Goal: Information Seeking & Learning: Find specific fact

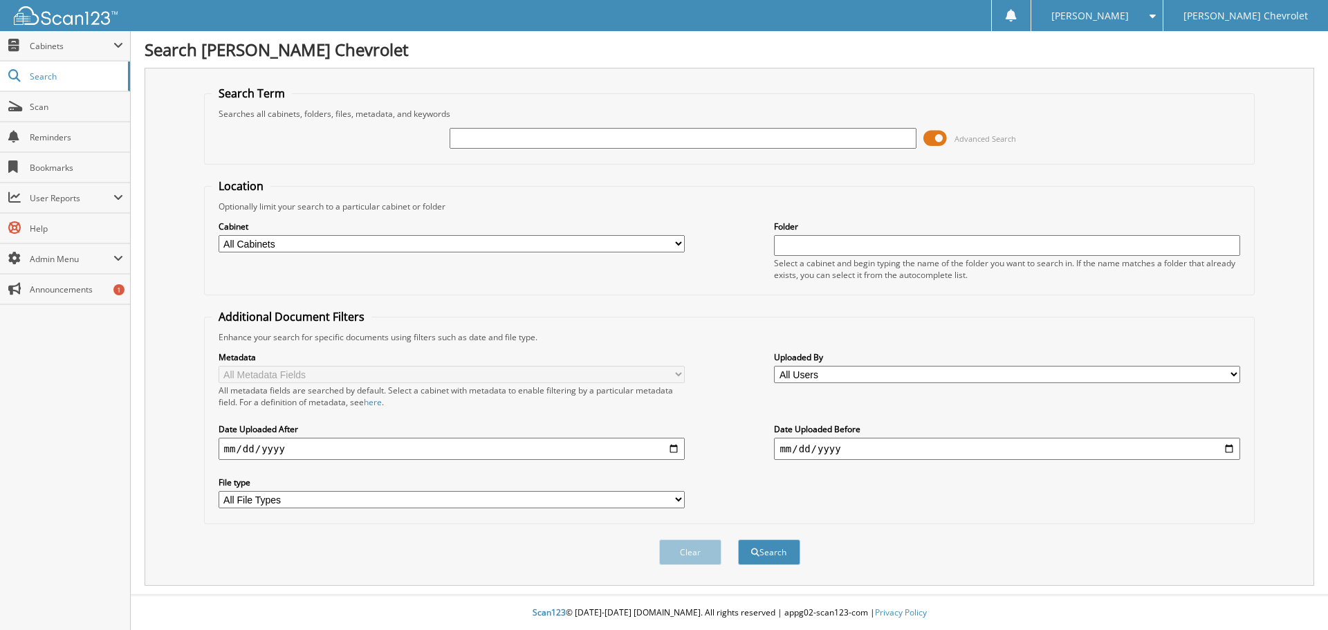
click at [492, 140] on input "text" at bounding box center [683, 138] width 466 height 21
type input "FLOIED"
click at [738, 540] on button "Search" at bounding box center [769, 553] width 62 height 26
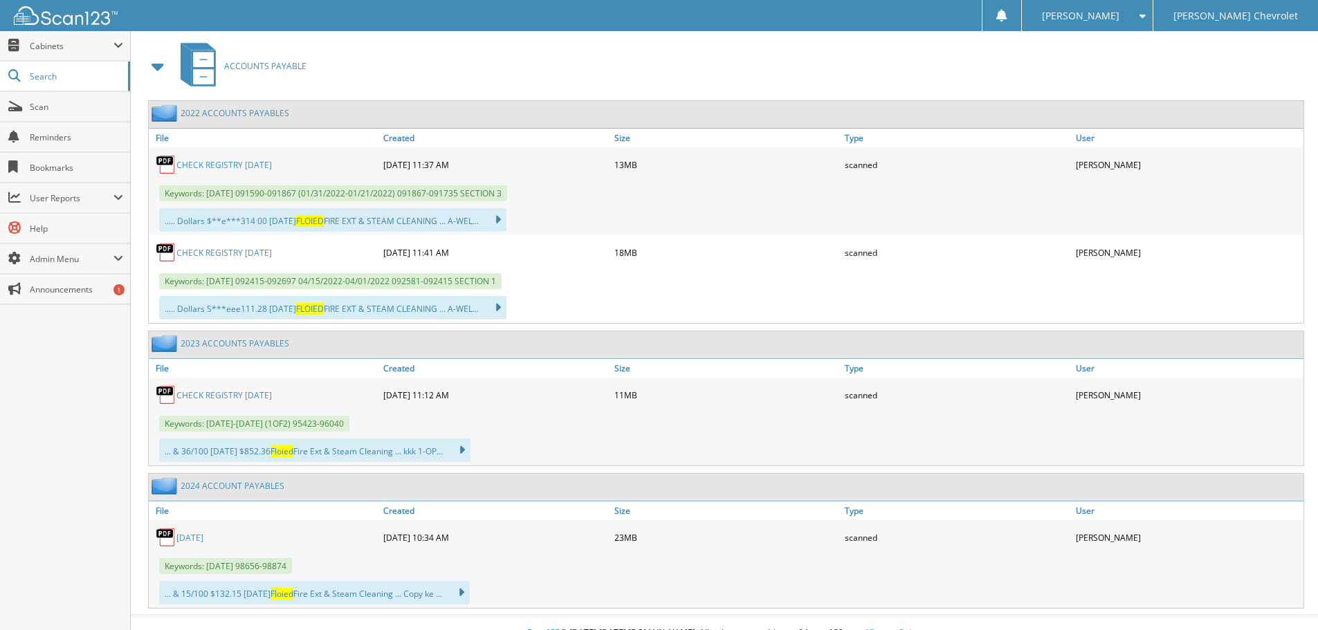
scroll to position [623, 0]
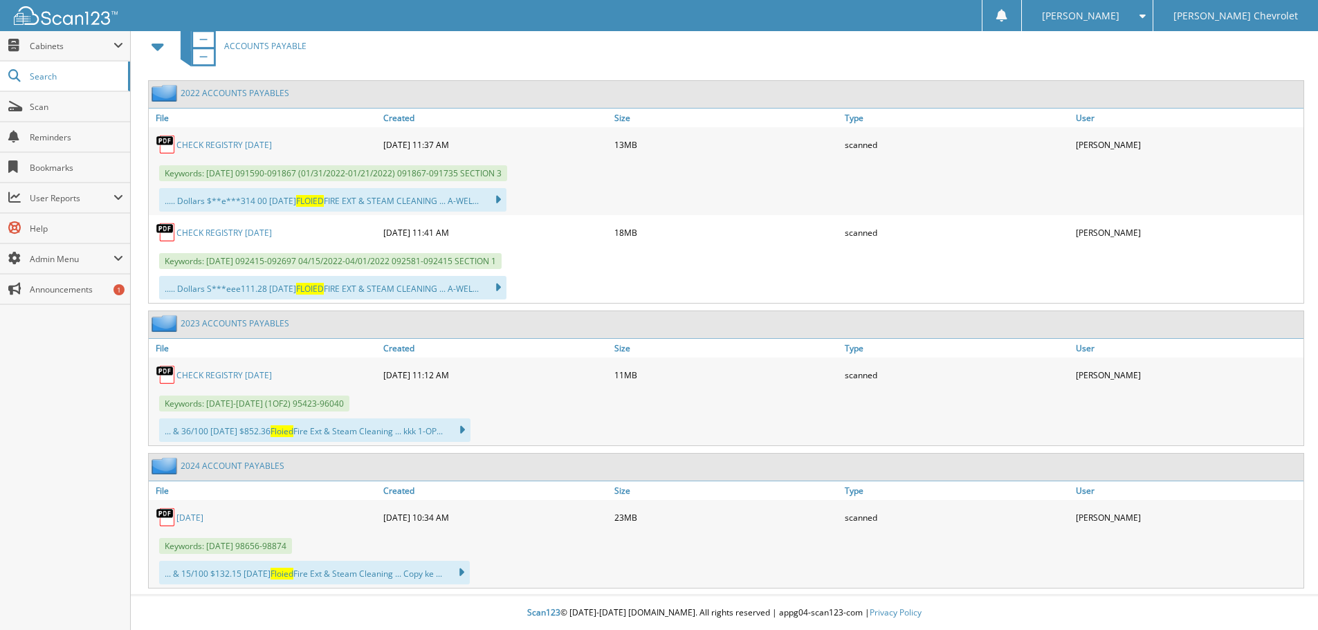
click at [202, 515] on link "[DATE]" at bounding box center [189, 518] width 27 height 12
